Goal: Contribute content: Submit content

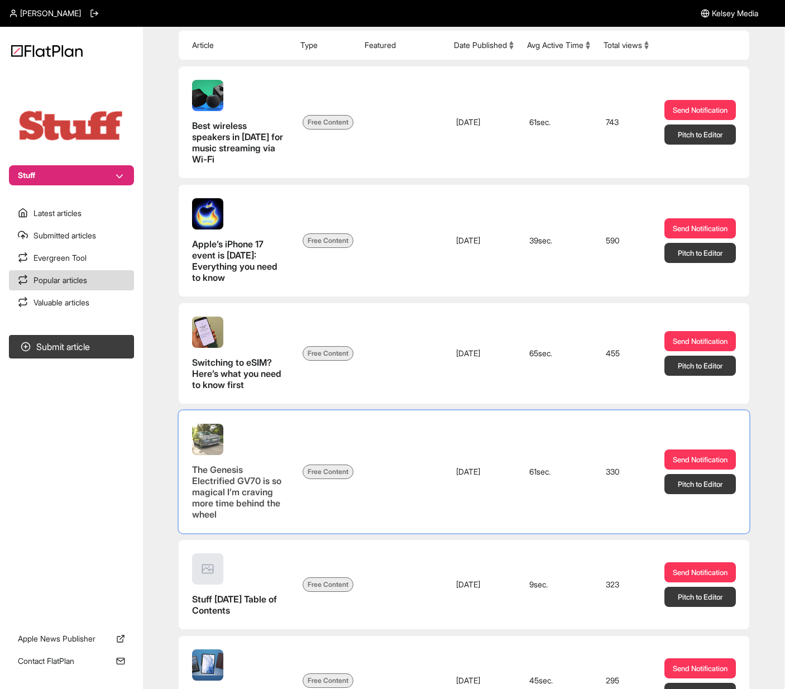
scroll to position [156, 0]
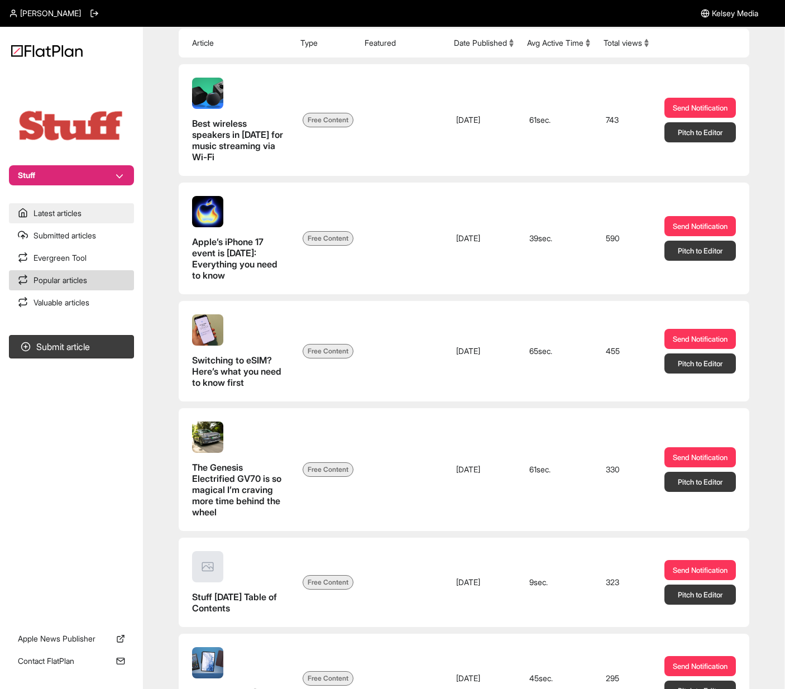
click at [54, 218] on link "Latest articles" at bounding box center [71, 213] width 125 height 20
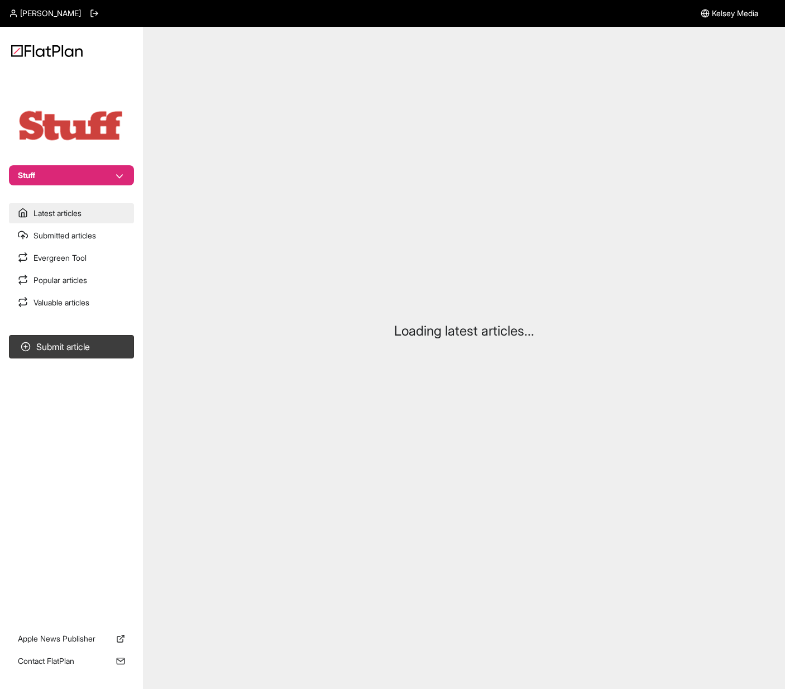
click at [54, 218] on link "Latest articles" at bounding box center [71, 213] width 125 height 20
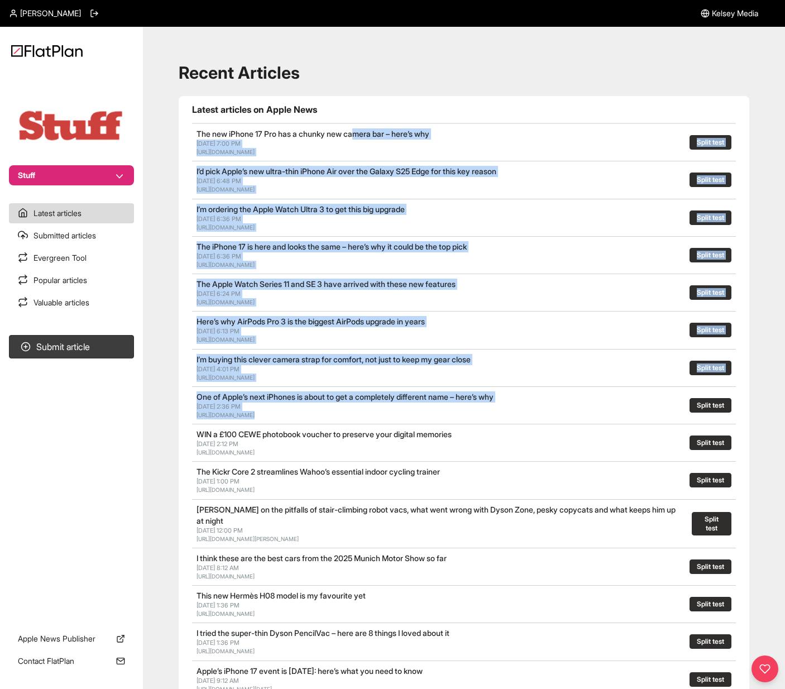
drag, startPoint x: 628, startPoint y: 393, endPoint x: 363, endPoint y: 135, distance: 370.5
click at [363, 135] on section "Latest articles on Apple News The new iPhone 17 Pro has a chunky new camera bar…" at bounding box center [464, 498] width 571 height 804
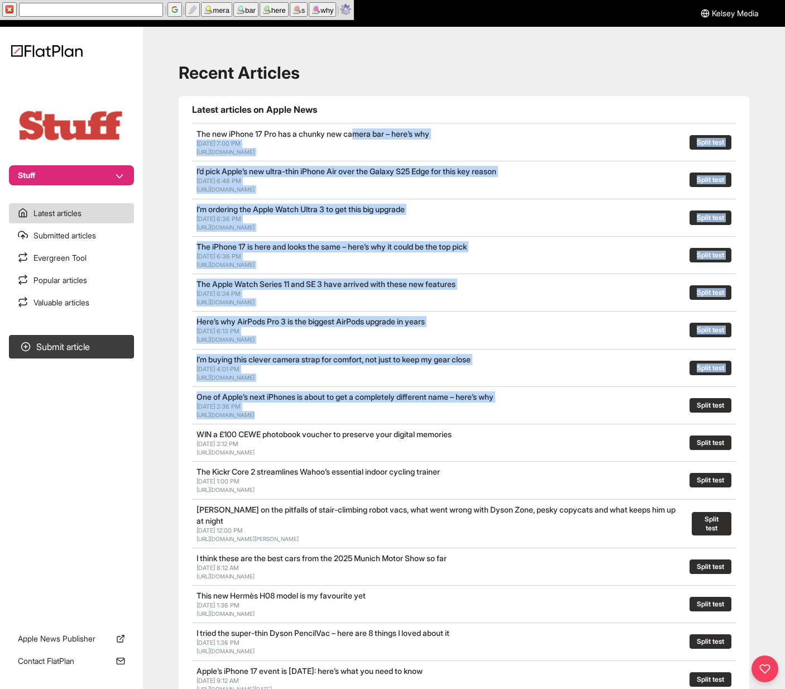
click at [588, 322] on div at bounding box center [614, 330] width 126 height 28
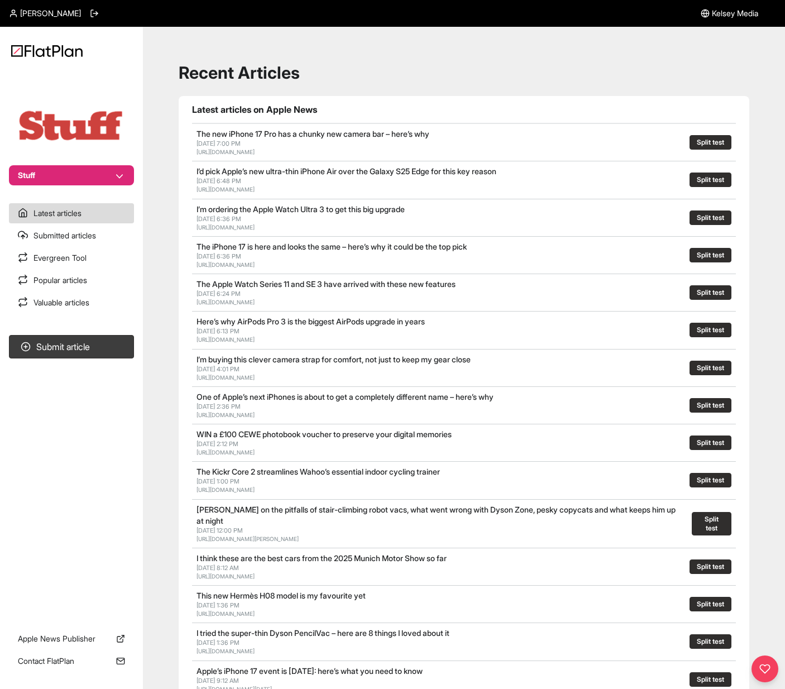
click at [462, 77] on h1 "Recent Articles" at bounding box center [464, 73] width 571 height 20
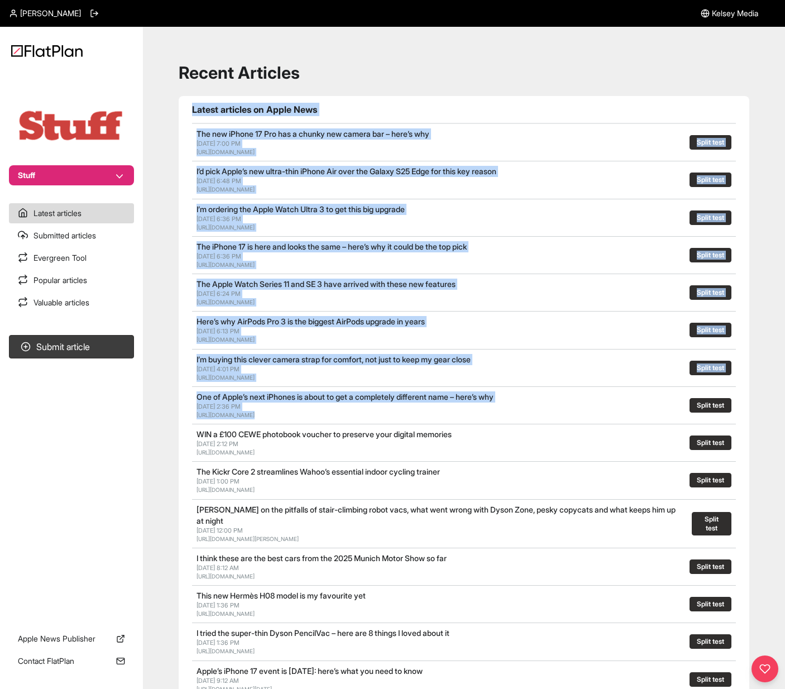
drag, startPoint x: 562, startPoint y: 369, endPoint x: 185, endPoint y: 107, distance: 458.8
click at [185, 107] on section "Latest articles on Apple News The new iPhone 17 Pro has a chunky new camera bar…" at bounding box center [464, 498] width 571 height 804
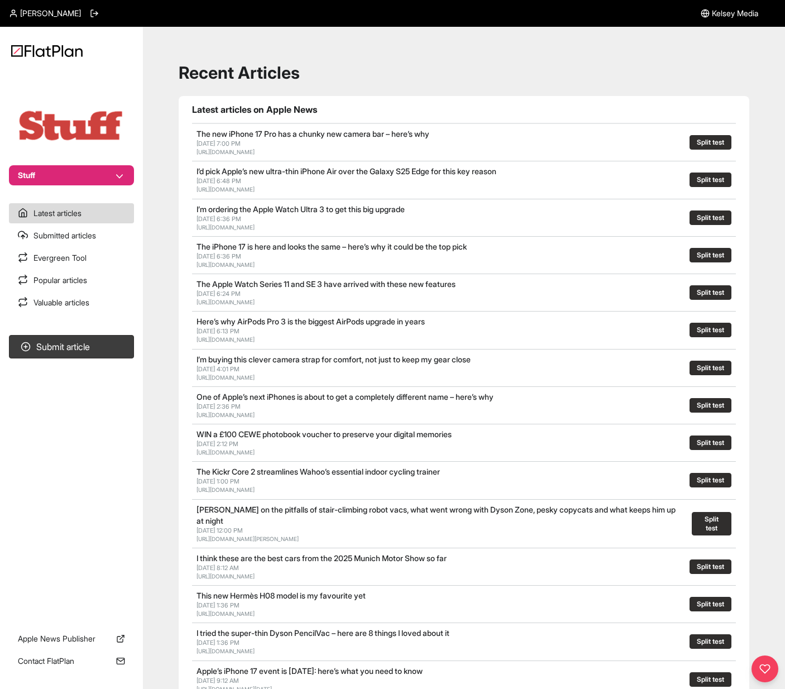
drag, startPoint x: 185, startPoint y: 107, endPoint x: 631, endPoint y: 539, distance: 620.6
click at [631, 539] on section "Latest articles on Apple News The new iPhone 17 Pro has a chunky new camera bar…" at bounding box center [464, 498] width 571 height 804
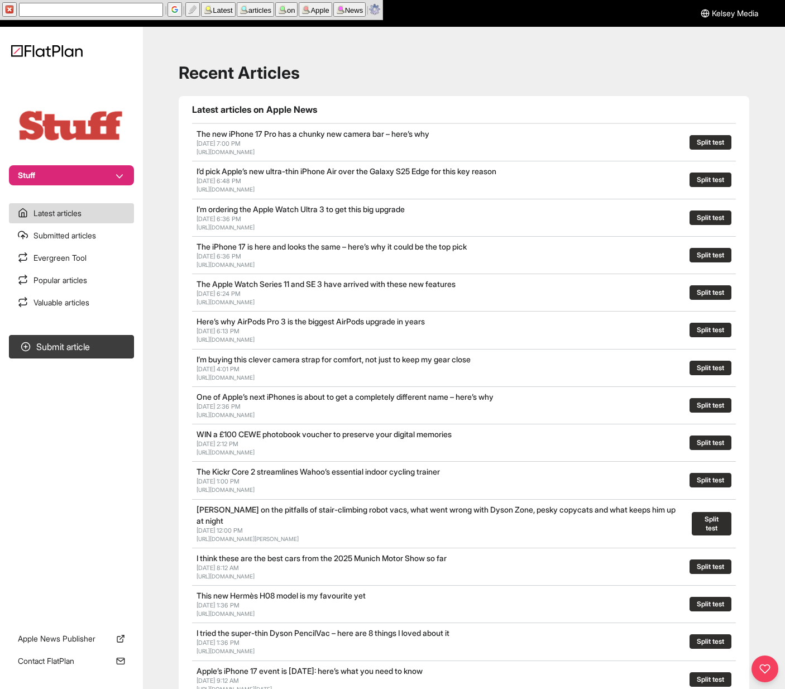
click at [299, 539] on link "[URL][DOMAIN_NAME][PERSON_NAME]" at bounding box center [248, 539] width 102 height 7
click at [536, 85] on div "Recent Articles Latest articles on Apple News The new iPhone 17 Pro has a chunk…" at bounding box center [464, 487] width 616 height 895
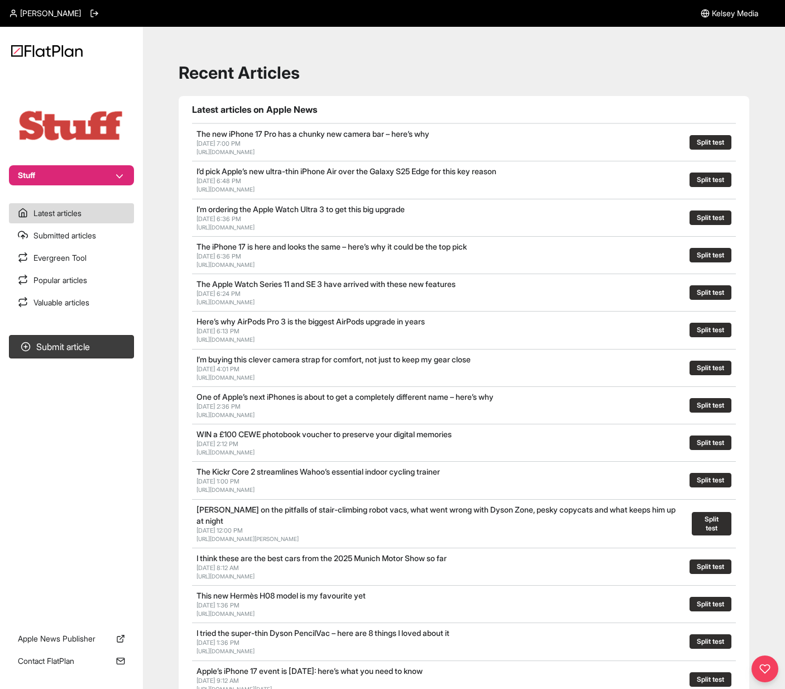
click at [388, 46] on div "Recent Articles Latest articles on Apple News The new iPhone 17 Pro has a chunk…" at bounding box center [464, 487] width 616 height 895
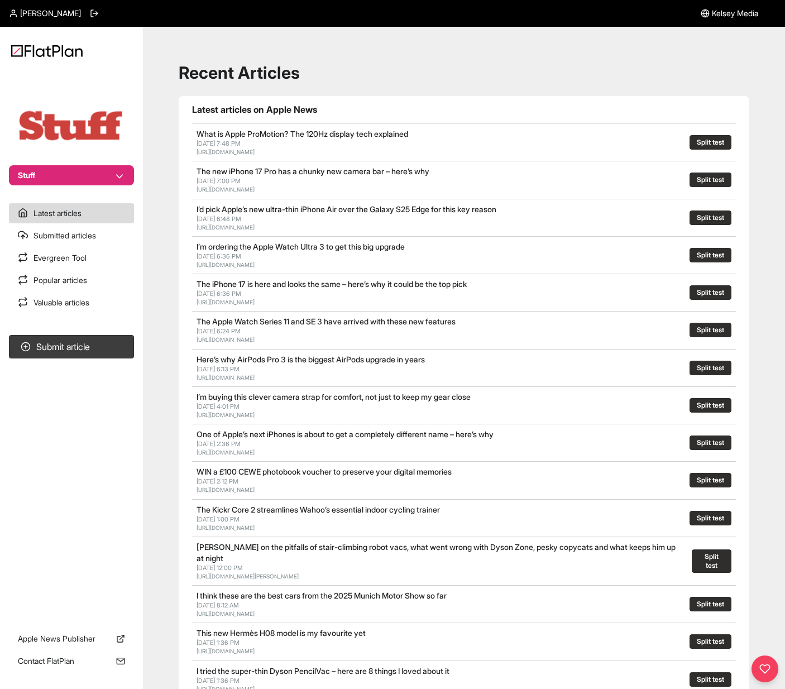
click at [433, 72] on h1 "Recent Articles" at bounding box center [464, 73] width 571 height 20
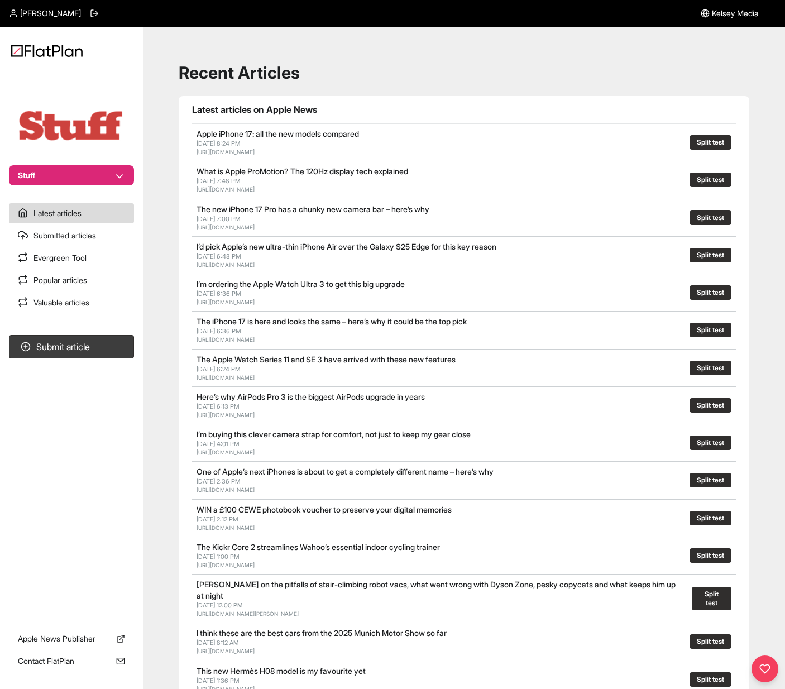
click at [425, 108] on h1 "Latest articles on Apple News" at bounding box center [464, 109] width 544 height 13
drag, startPoint x: 409, startPoint y: 135, endPoint x: 189, endPoint y: 135, distance: 219.5
click at [189, 135] on section "Latest articles on Apple News Apple iPhone 17: all the new models compared Sep …" at bounding box center [464, 498] width 571 height 804
drag, startPoint x: 189, startPoint y: 135, endPoint x: 541, endPoint y: 138, distance: 351.4
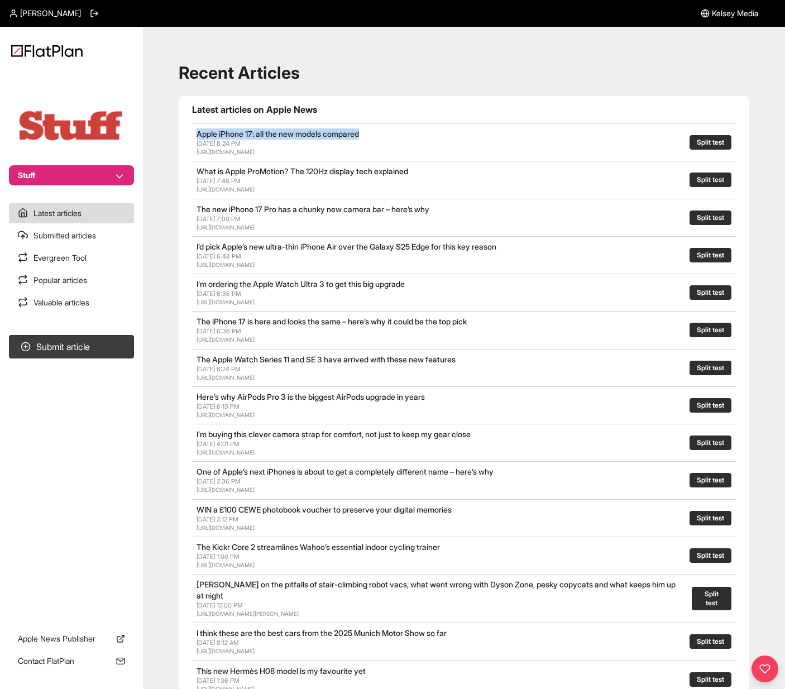
click at [541, 138] on section "Latest articles on Apple News Apple iPhone 17: all the new models compared Sep …" at bounding box center [464, 498] width 571 height 804
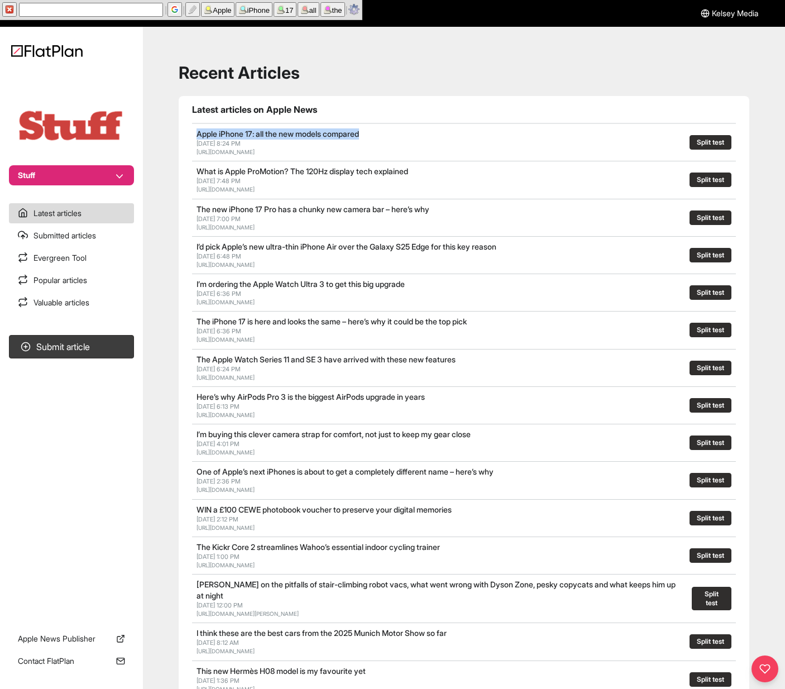
click at [518, 138] on h2 "Apple iPhone 17: all the new models compared" at bounding box center [357, 133] width 321 height 11
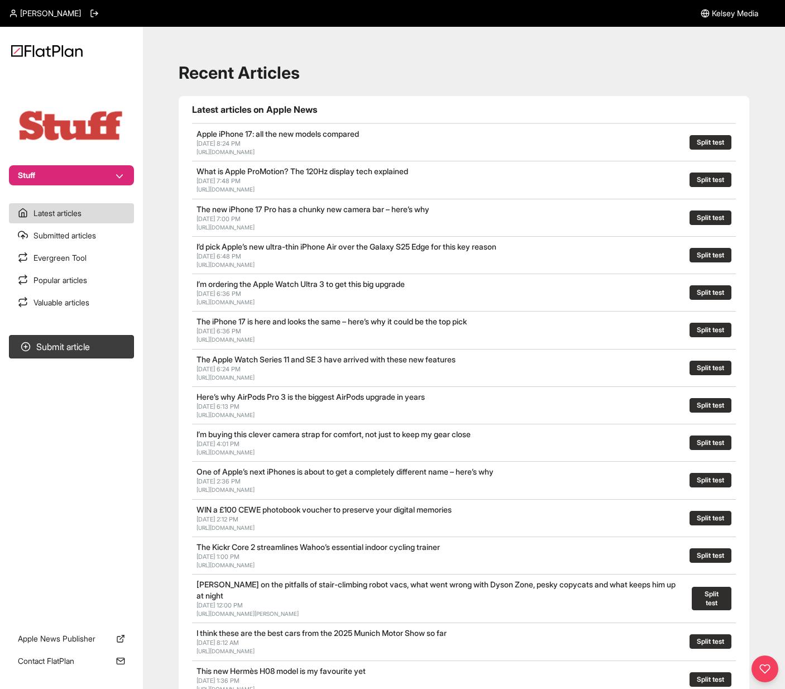
drag, startPoint x: 529, startPoint y: 157, endPoint x: 196, endPoint y: 136, distance: 333.6
click at [197, 135] on div "Apple iPhone 17: all the new models compared Sep 9, 2025, 8:24 PM https://www.s…" at bounding box center [464, 142] width 544 height 37
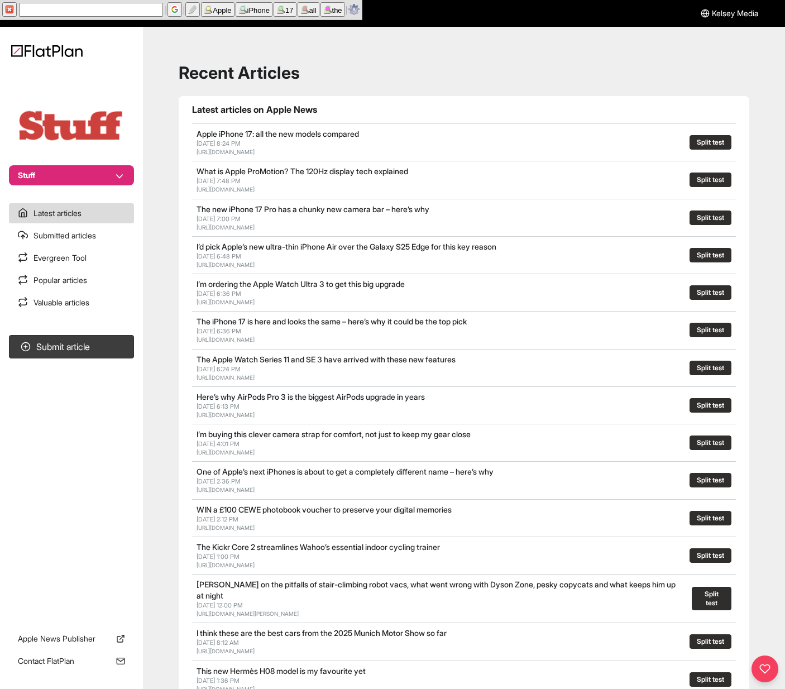
click at [197, 136] on link "Apple iPhone 17: all the new models compared" at bounding box center [278, 133] width 163 height 9
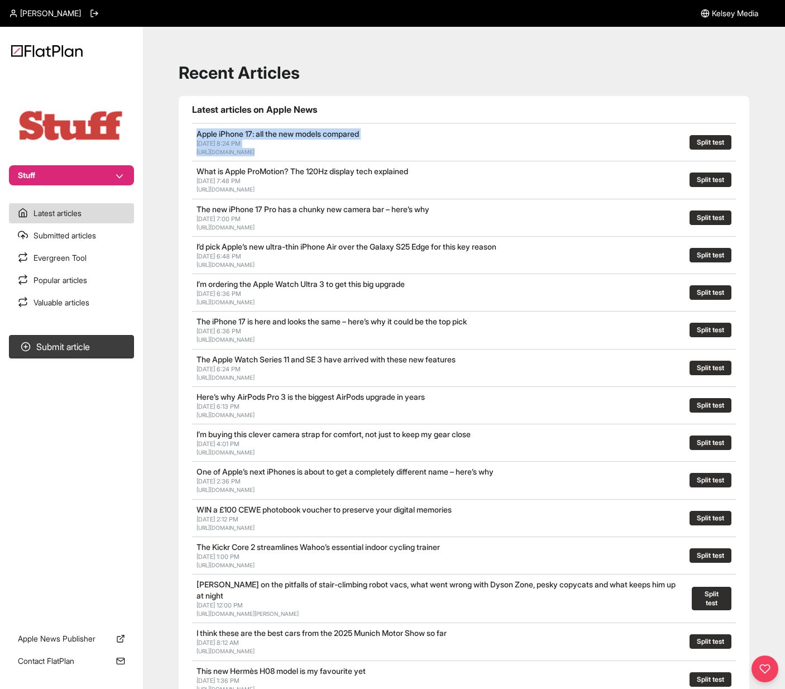
drag, startPoint x: 196, startPoint y: 136, endPoint x: 537, endPoint y: 155, distance: 341.9
click at [518, 155] on div "Apple iPhone 17: all the new models compared Sep 9, 2025, 8:24 PM https://www.s…" at bounding box center [357, 142] width 321 height 28
click at [518, 155] on div "[URL][DOMAIN_NAME]" at bounding box center [357, 152] width 321 height 8
click at [405, 59] on div "Recent Articles Latest articles on Apple News Apple iPhone 17: all the new mode…" at bounding box center [464, 487] width 616 height 895
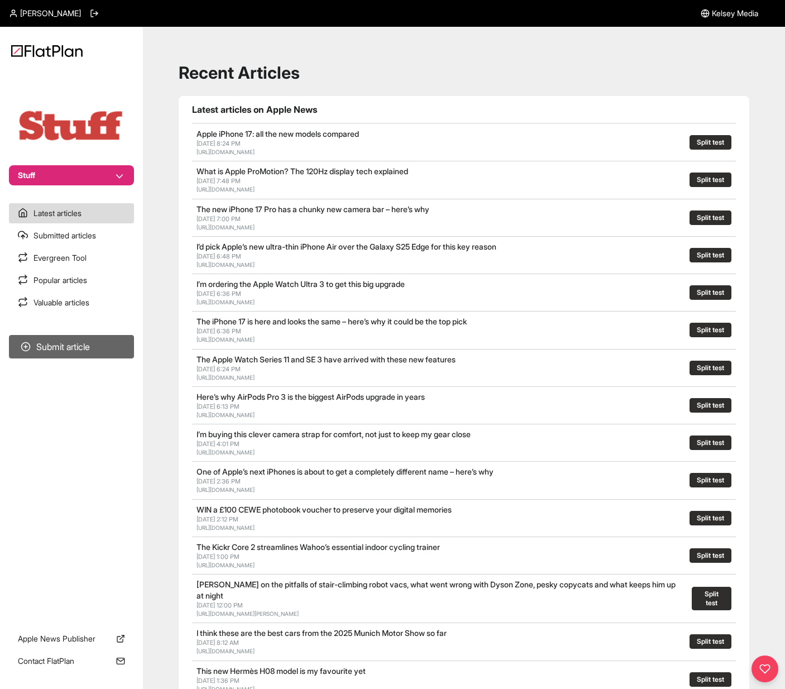
click at [51, 353] on button "Submit article" at bounding box center [71, 346] width 125 height 23
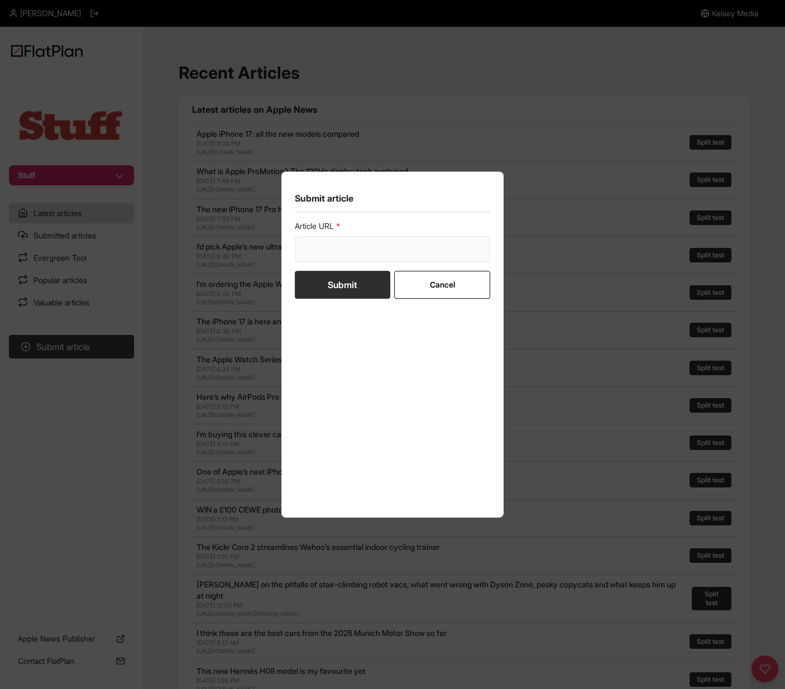
click at [361, 248] on input "url" at bounding box center [393, 249] width 196 height 26
paste input "https://www.stuff.tv/features/esim-what-you-need-to-know/"
type input "https://www.stuff.tv/features/esim-what-you-need-to-know/"
click at [304, 335] on div "Article URL https://www.stuff.tv/features/esim-what-you-need-to-know/ Submit Ca…" at bounding box center [393, 363] width 196 height 284
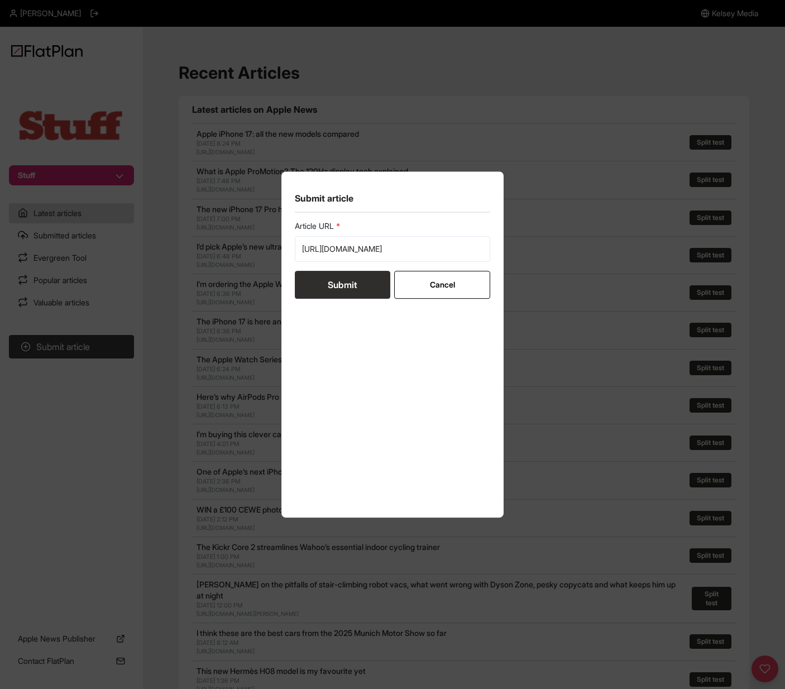
scroll to position [0, 0]
click at [344, 287] on button "Submit" at bounding box center [343, 285] width 96 height 28
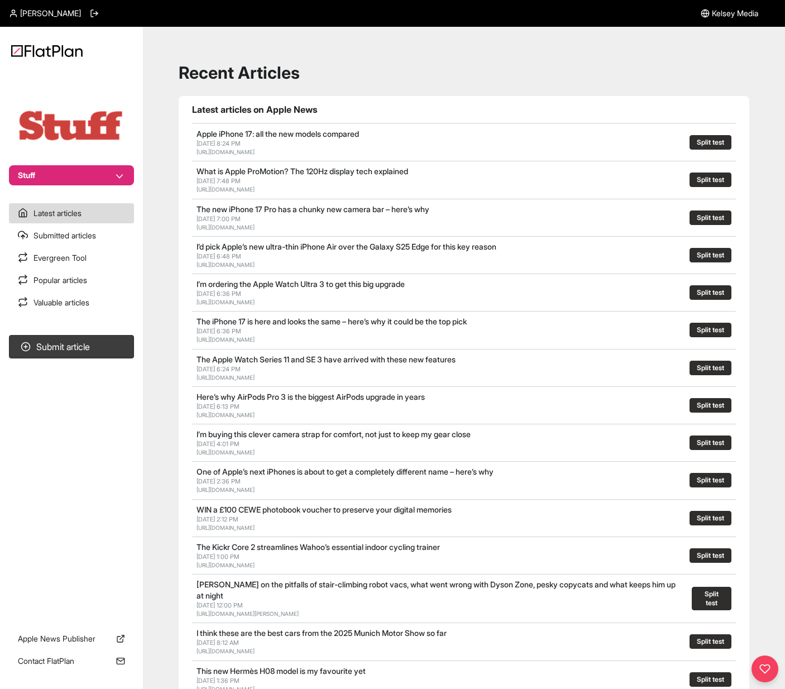
click at [459, 66] on h1 "Recent Articles" at bounding box center [464, 73] width 571 height 20
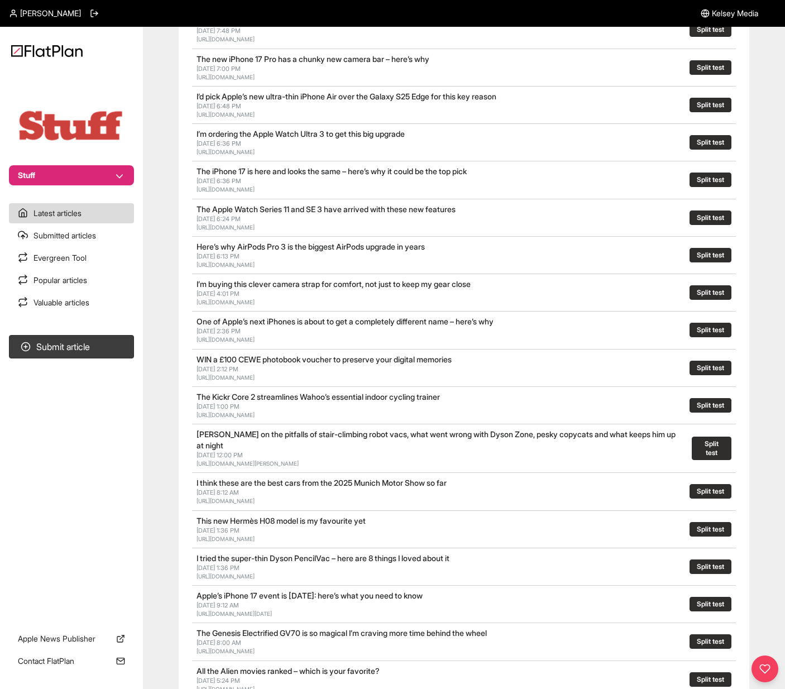
scroll to position [261, 0]
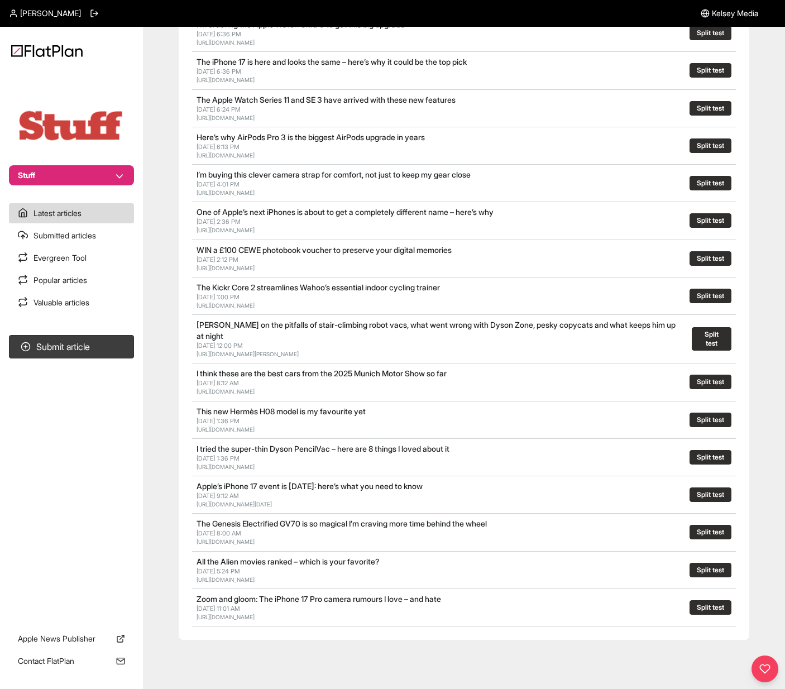
click at [272, 503] on link "[URL][DOMAIN_NAME][DATE]" at bounding box center [234, 504] width 75 height 7
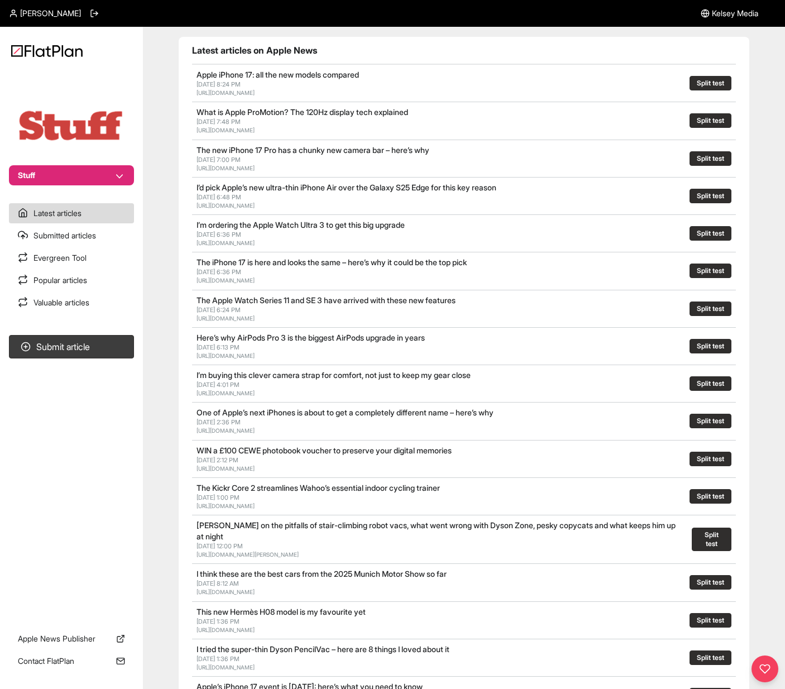
scroll to position [0, 0]
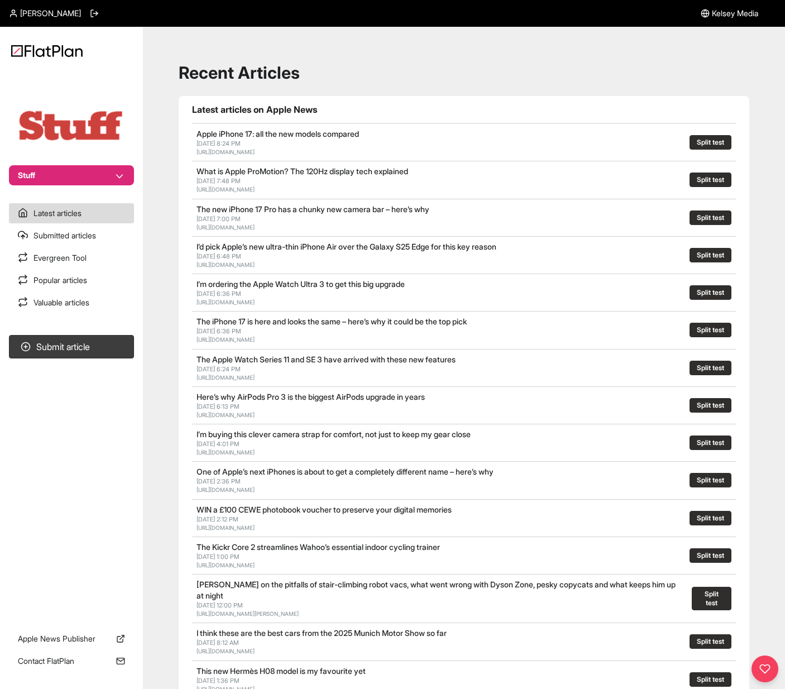
click at [293, 81] on h1 "Recent Articles" at bounding box center [464, 73] width 571 height 20
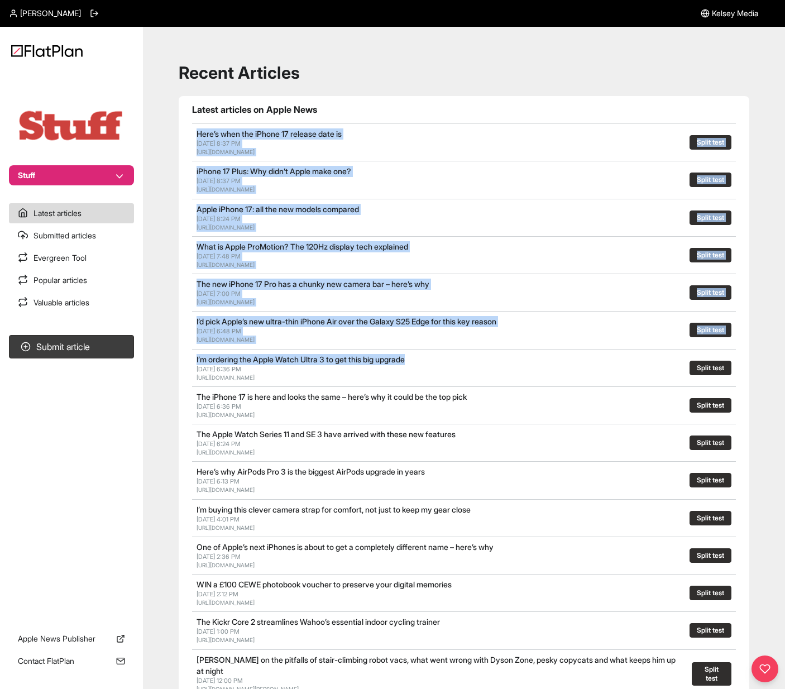
drag, startPoint x: 504, startPoint y: 359, endPoint x: 180, endPoint y: 135, distance: 393.6
click at [179, 136] on section "Latest articles on Apple News Here’s when the iPhone 17 release date is [DATE] …" at bounding box center [464, 498] width 571 height 804
click at [184, 134] on section "Latest articles on Apple News Here’s when the iPhone 17 release date is [DATE] …" at bounding box center [464, 498] width 571 height 804
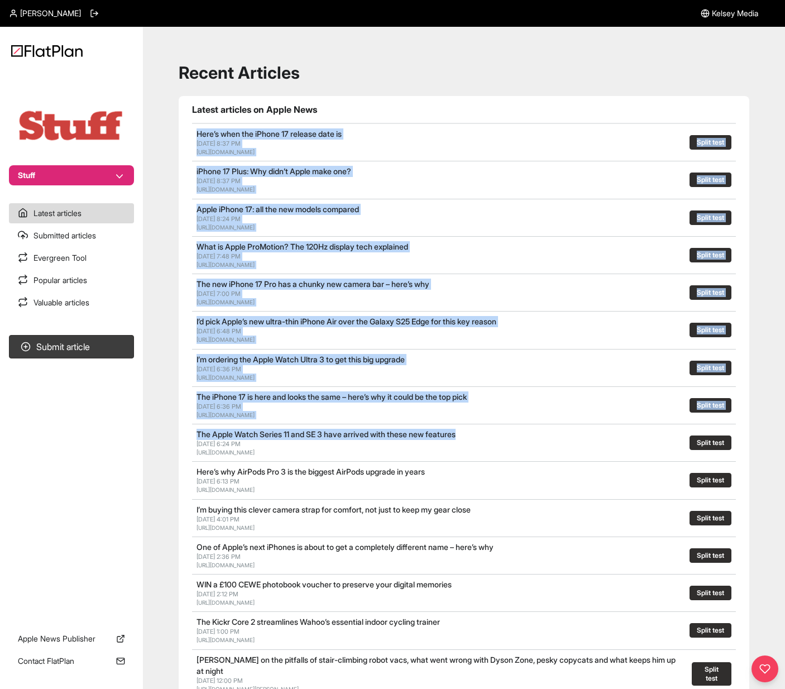
drag, startPoint x: 190, startPoint y: 138, endPoint x: 515, endPoint y: 433, distance: 438.9
click at [515, 433] on section "Latest articles on Apple News Here’s when the iPhone 17 release date is [DATE] …" at bounding box center [464, 498] width 571 height 804
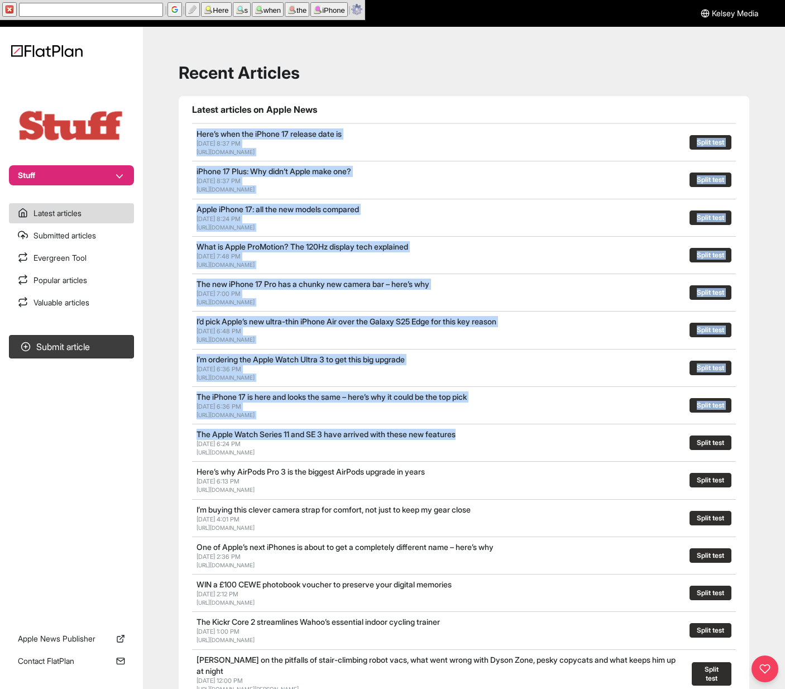
click at [515, 433] on h2 "The Apple Watch Series 11 and SE 3 have arrived with these new features" at bounding box center [382, 434] width 370 height 11
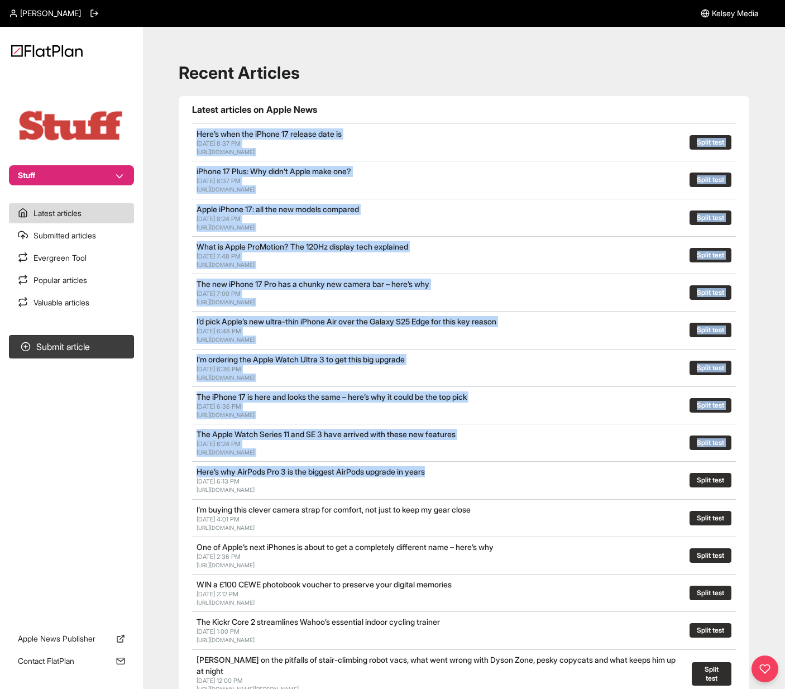
drag, startPoint x: 528, startPoint y: 468, endPoint x: 171, endPoint y: 120, distance: 498.1
click at [171, 120] on div "Recent Articles Latest articles on Apple News Here’s when the iPhone 17 release…" at bounding box center [464, 487] width 616 height 895
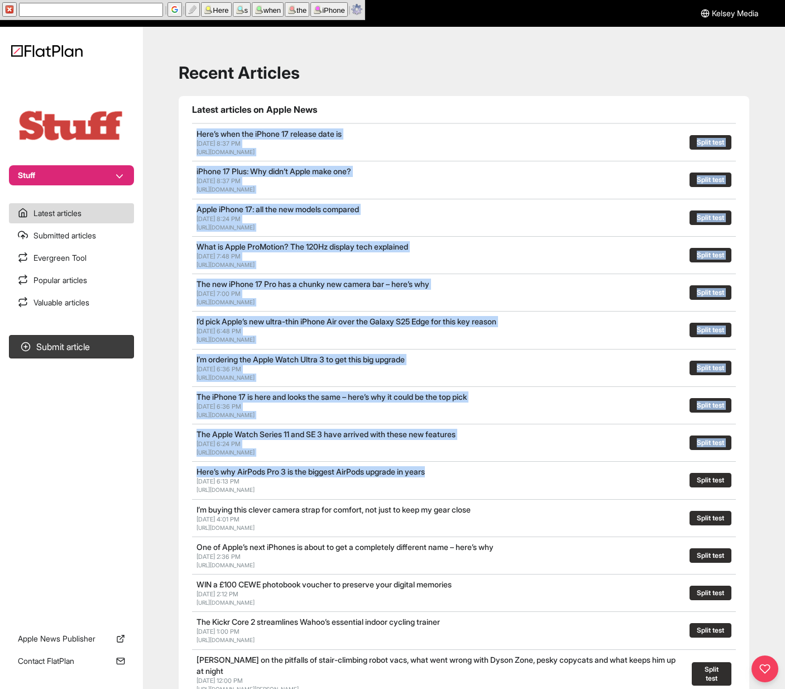
click at [180, 123] on section "Latest articles on Apple News Here’s when the iPhone 17 release date is [DATE] …" at bounding box center [464, 498] width 571 height 804
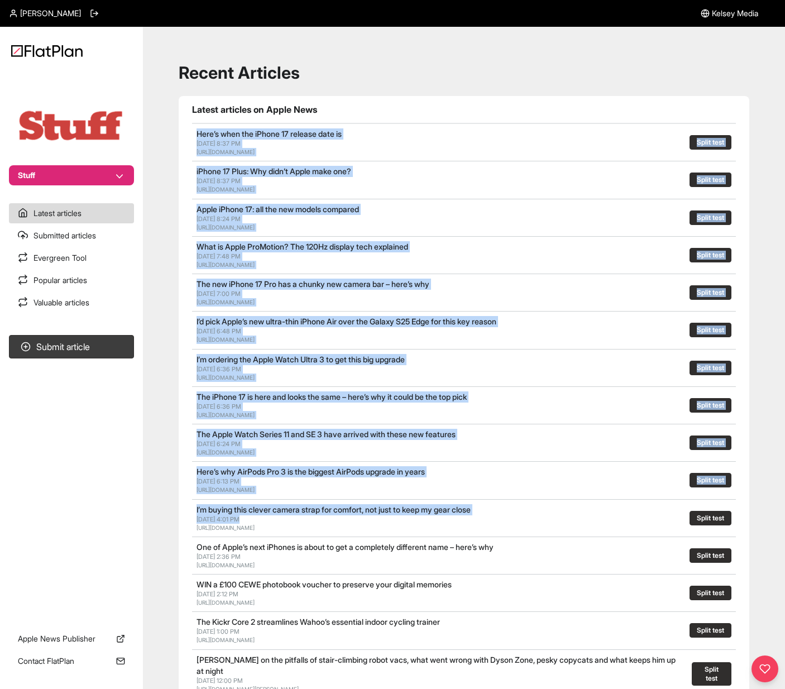
drag, startPoint x: 180, startPoint y: 123, endPoint x: 561, endPoint y: 521, distance: 550.0
click at [561, 521] on section "Latest articles on Apple News Here’s when the iPhone 17 release date is [DATE] …" at bounding box center [464, 498] width 571 height 804
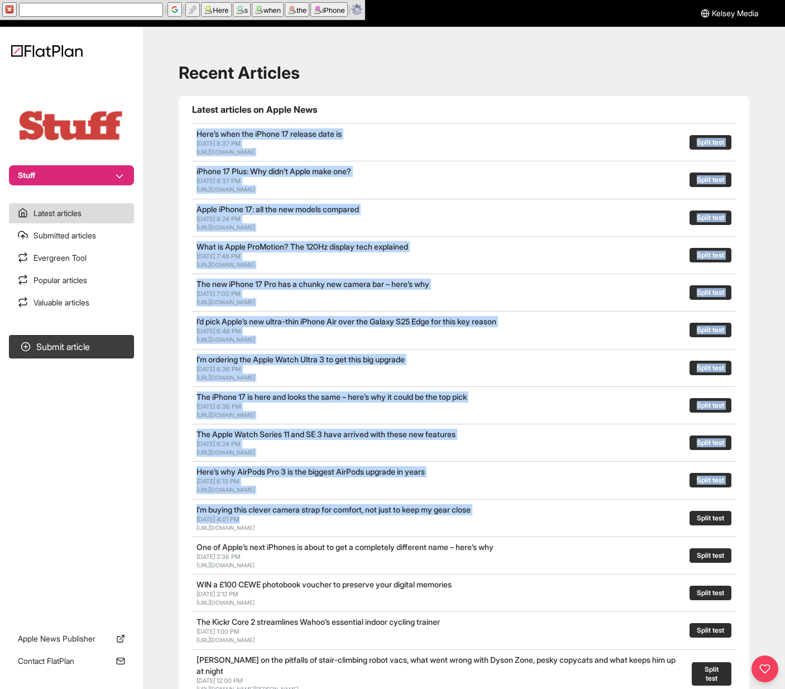
click at [561, 521] on div "[DATE] 4:01 PM" at bounding box center [385, 520] width 377 height 8
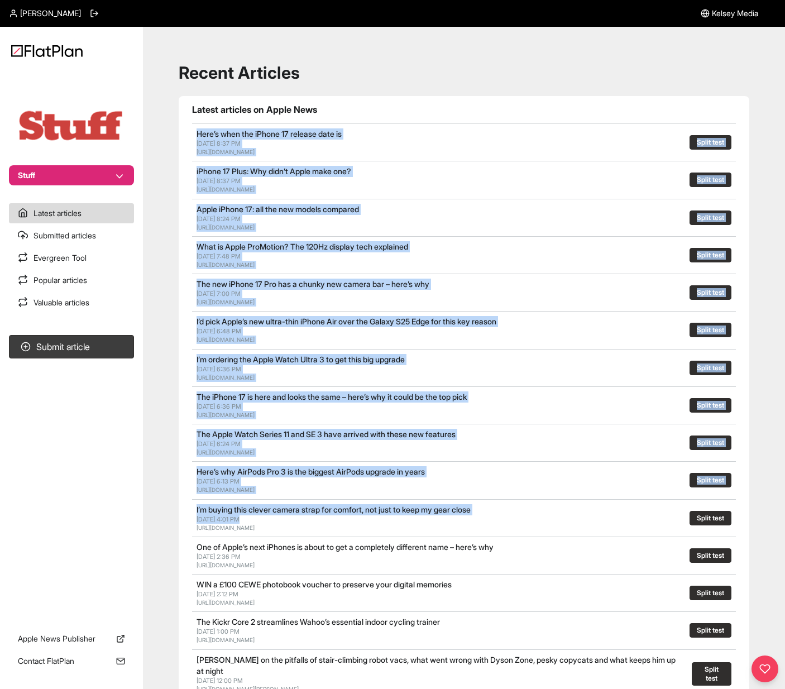
drag, startPoint x: 561, startPoint y: 521, endPoint x: 177, endPoint y: 118, distance: 556.7
click at [177, 118] on div "Recent Articles Latest articles on Apple News Here’s when the iPhone 17 release…" at bounding box center [464, 487] width 616 height 895
click at [200, 132] on link "Here’s when the iPhone 17 release date is" at bounding box center [269, 133] width 145 height 9
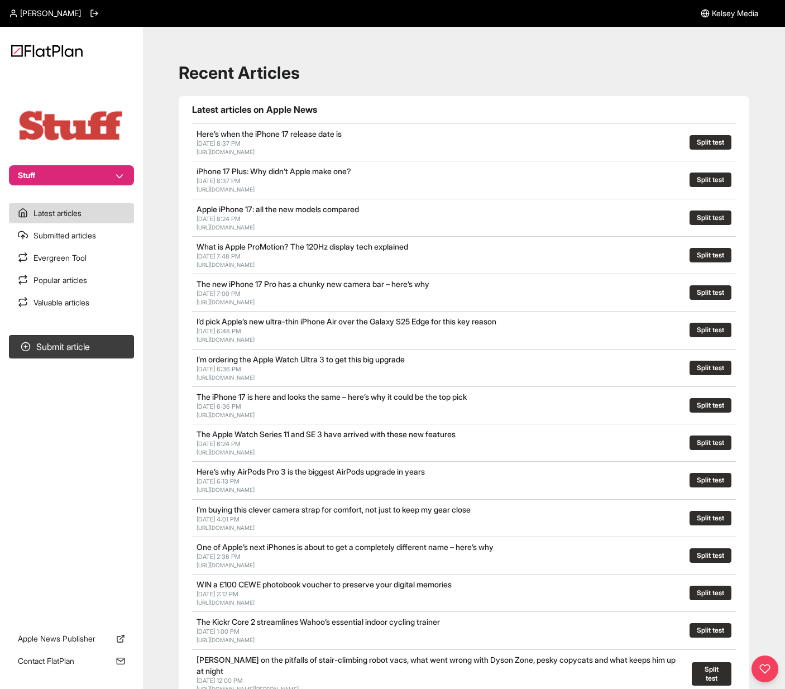
drag, startPoint x: 197, startPoint y: 172, endPoint x: 358, endPoint y: 192, distance: 162.1
click at [358, 192] on div "iPhone 17 Plus: Why didn’t Apple make one? [DATE] 8:37 PM [URL][DOMAIN_NAME]" at bounding box center [355, 180] width 317 height 28
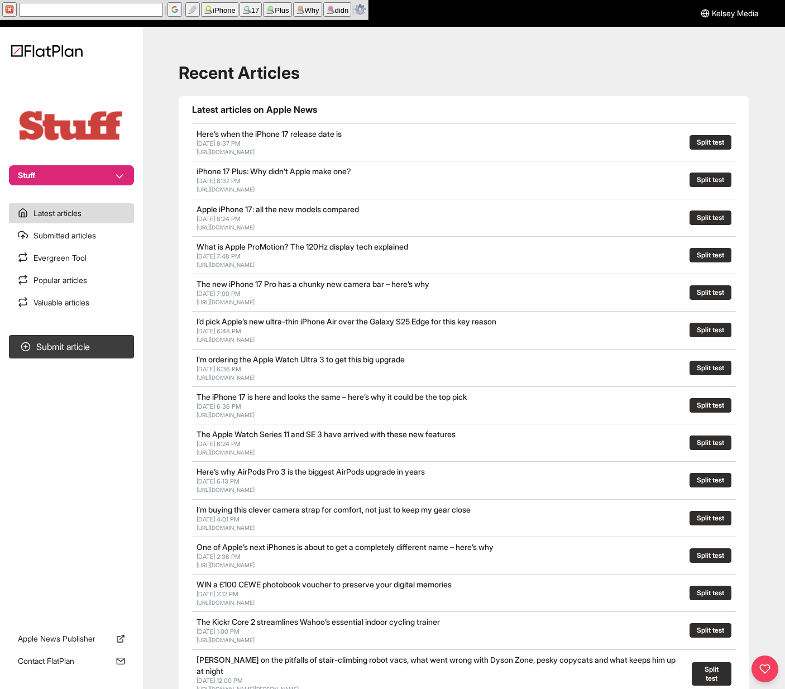
click at [434, 188] on div "[URL][DOMAIN_NAME]" at bounding box center [355, 189] width 317 height 8
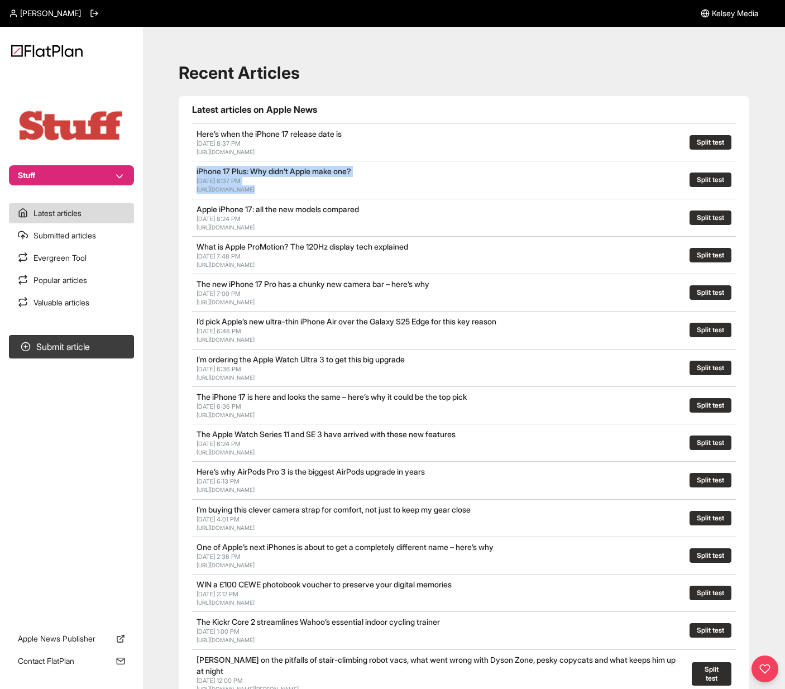
drag, startPoint x: 417, startPoint y: 189, endPoint x: 147, endPoint y: 168, distance: 271.2
click at [147, 168] on main "Recent Articles Latest articles on Apple News Here’s when the iPhone 17 release…" at bounding box center [464, 488] width 642 height 922
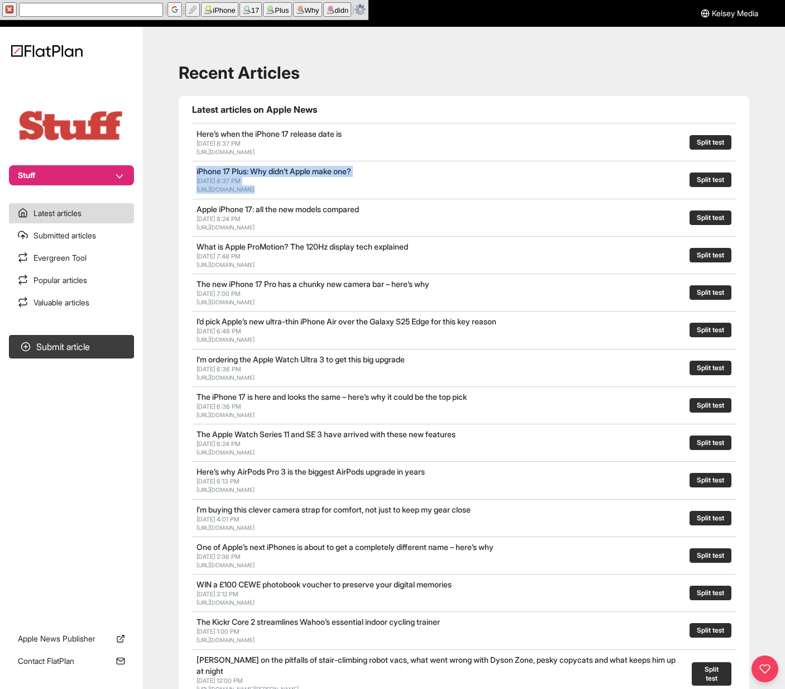
copy div "iPhone 17 Plus: Why didn’t Apple make one? [DATE] 8:37 PM [URL][DOMAIN_NAME]"
click at [497, 318] on link "I’d pick Apple’s new ultra-thin iPhone Air over the Galaxy S25 Edge for this ke…" at bounding box center [347, 321] width 300 height 9
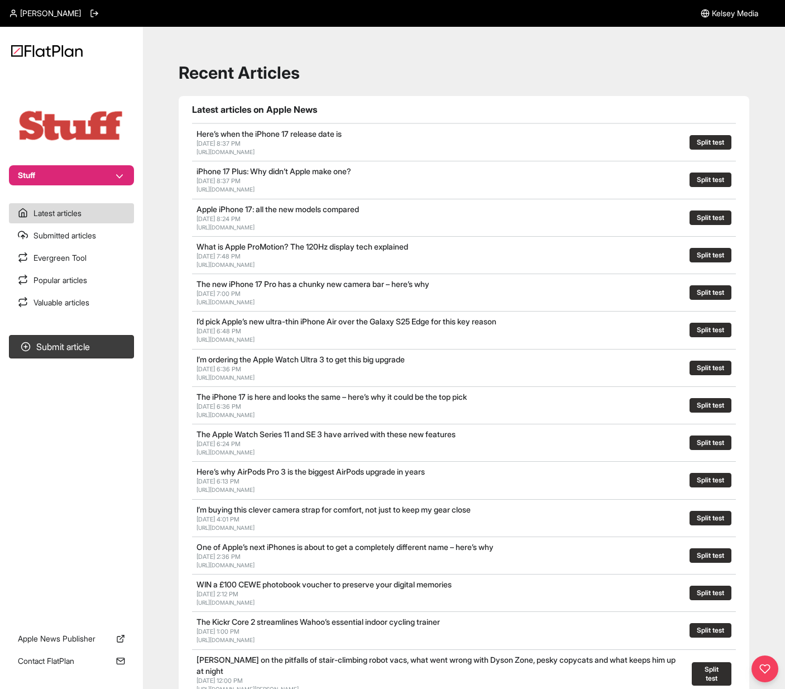
drag, startPoint x: 178, startPoint y: 118, endPoint x: 534, endPoint y: 571, distance: 576.0
click at [534, 571] on div "Recent Articles Latest articles on Apple News Here’s when the iPhone 17 release…" at bounding box center [464, 487] width 616 height 895
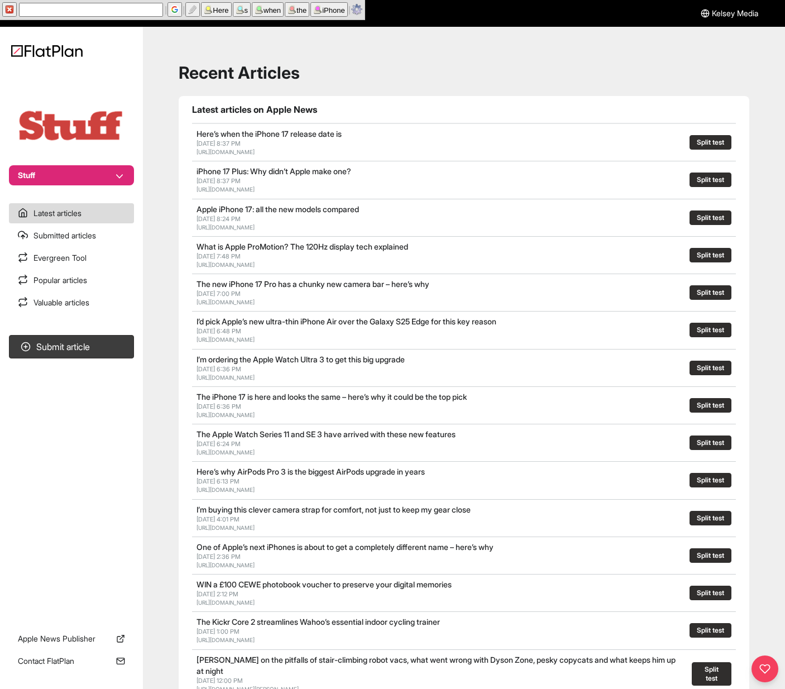
click at [535, 571] on div "One of Apple’s next iPhones is about to get a completely different name – here’…" at bounding box center [464, 555] width 544 height 37
